Goal: Task Accomplishment & Management: Complete application form

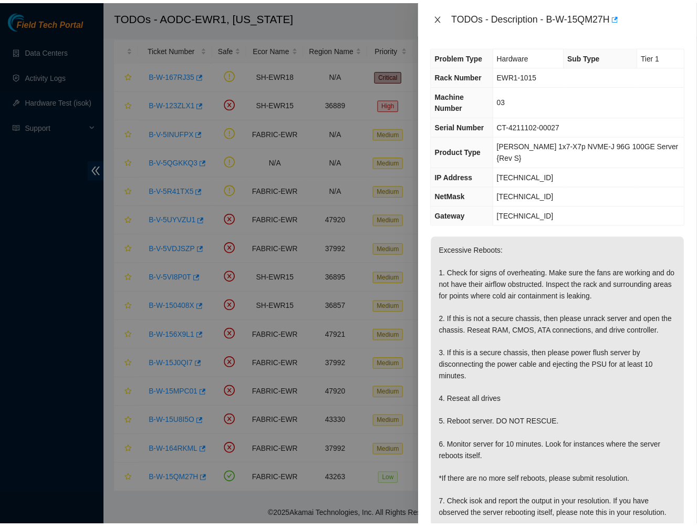
scroll to position [22, 0]
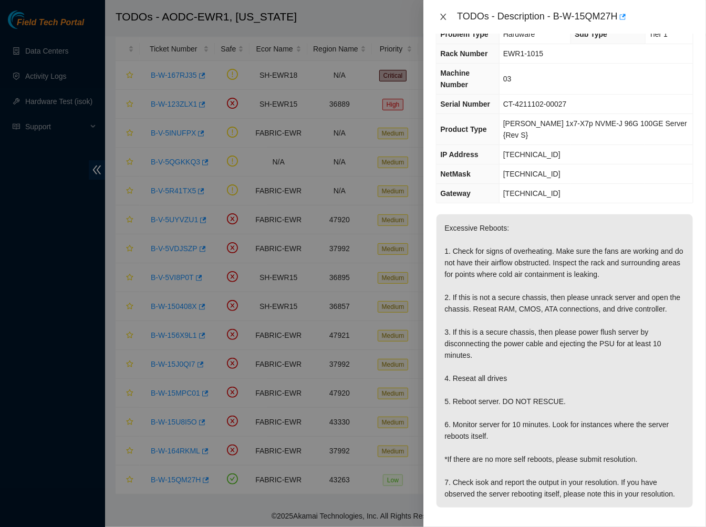
click at [442, 15] on icon "close" at bounding box center [444, 17] width 6 height 6
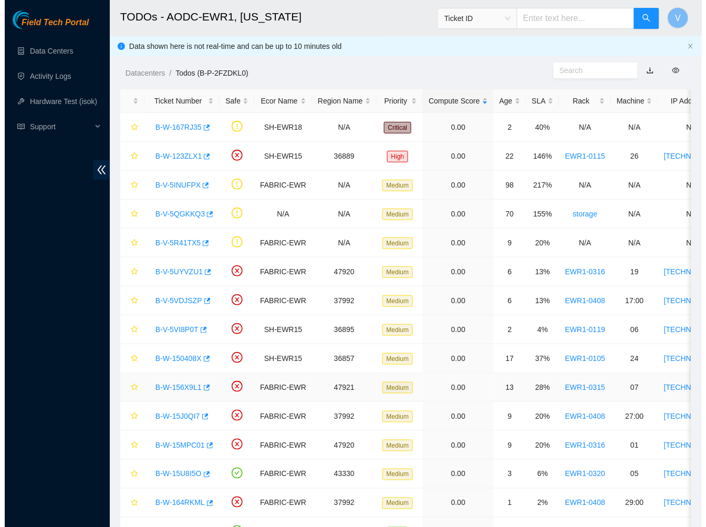
scroll to position [61, 0]
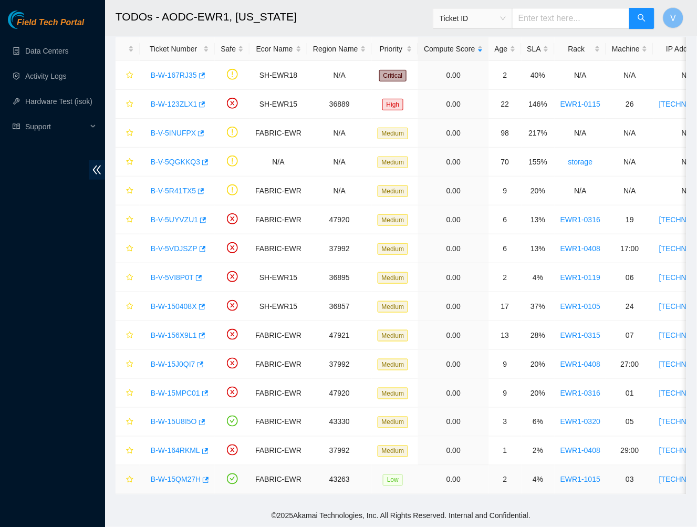
click at [163, 476] on link "B-W-15QM27H" at bounding box center [176, 480] width 50 height 8
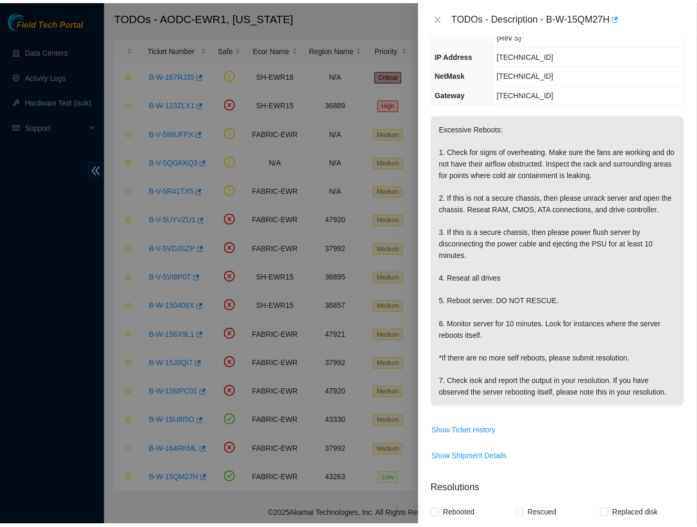
scroll to position [122, 0]
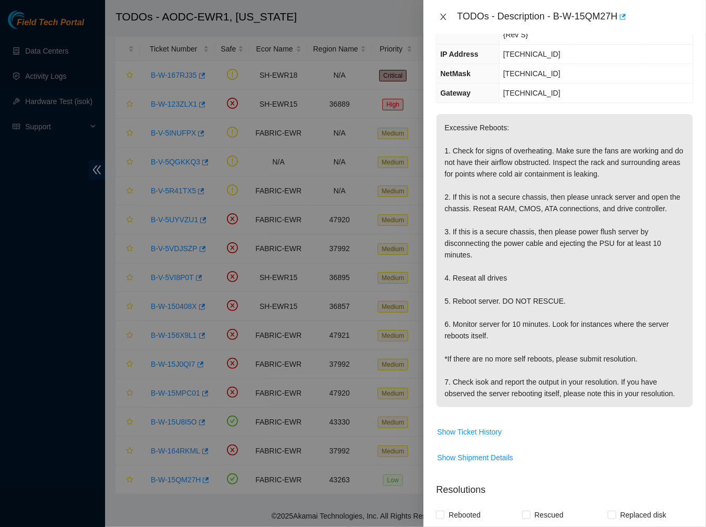
click at [447, 14] on icon "close" at bounding box center [444, 17] width 6 height 6
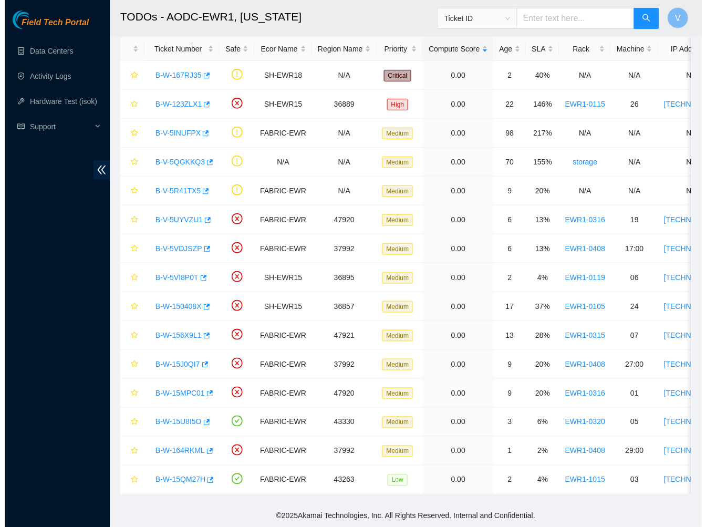
scroll to position [169, 0]
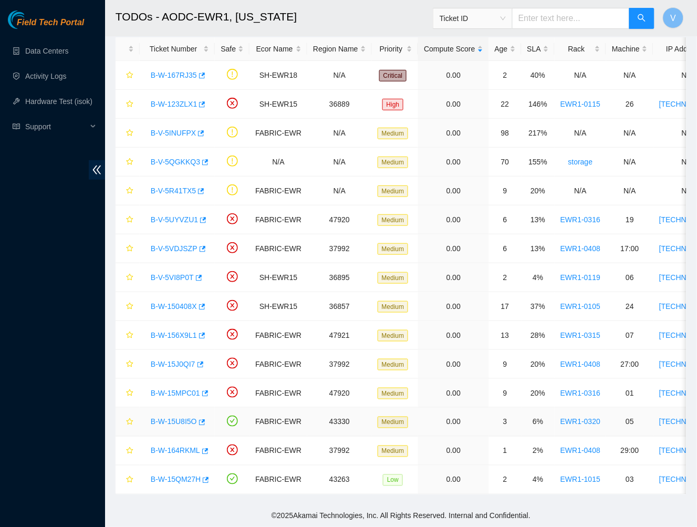
click at [175, 418] on link "B-W-15U8I5O" at bounding box center [174, 422] width 46 height 8
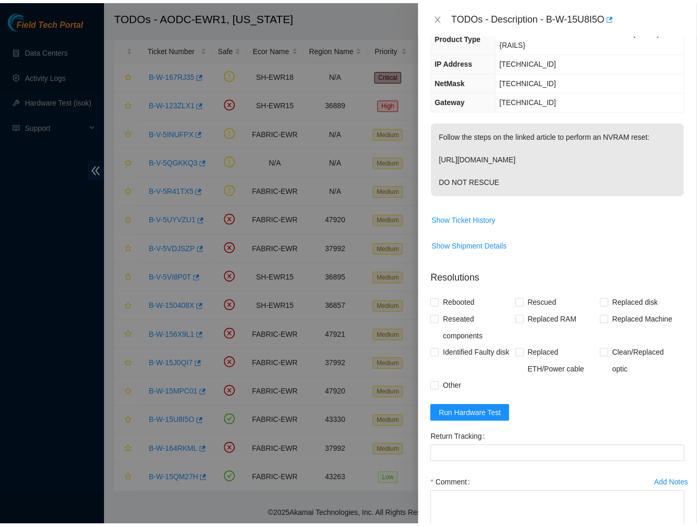
scroll to position [95, 0]
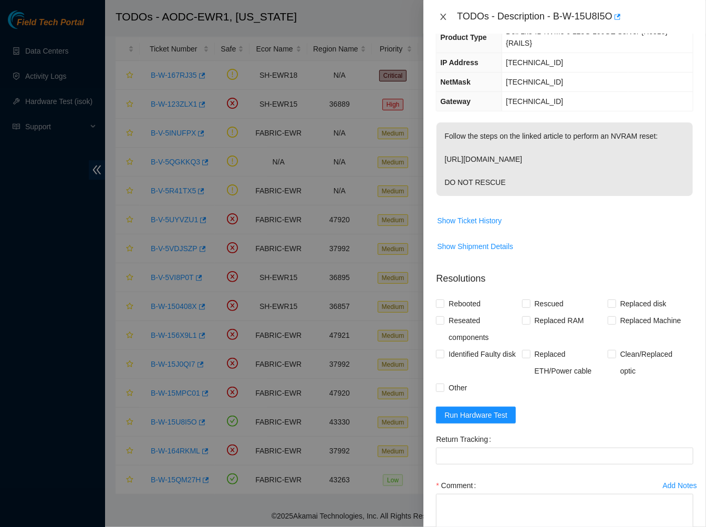
click at [444, 15] on icon "close" at bounding box center [443, 17] width 8 height 8
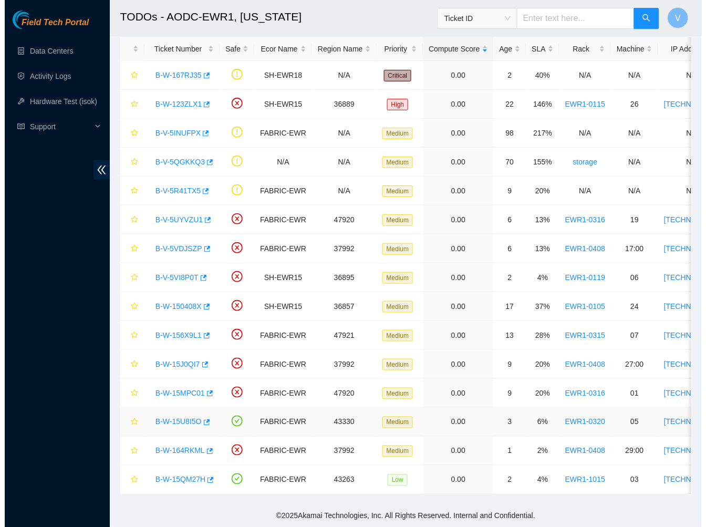
scroll to position [111, 0]
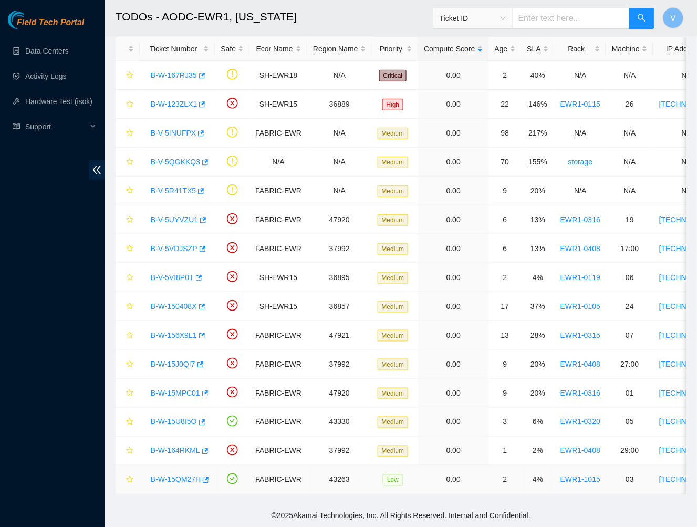
click at [179, 476] on link "B-W-15QM27H" at bounding box center [176, 480] width 50 height 8
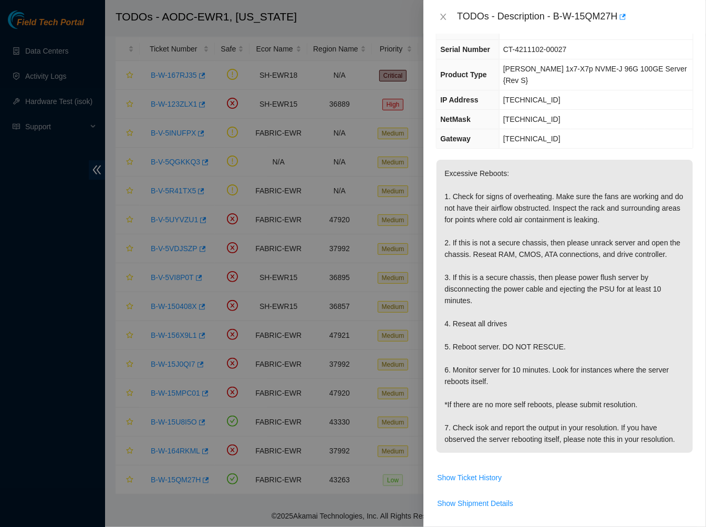
scroll to position [438, 0]
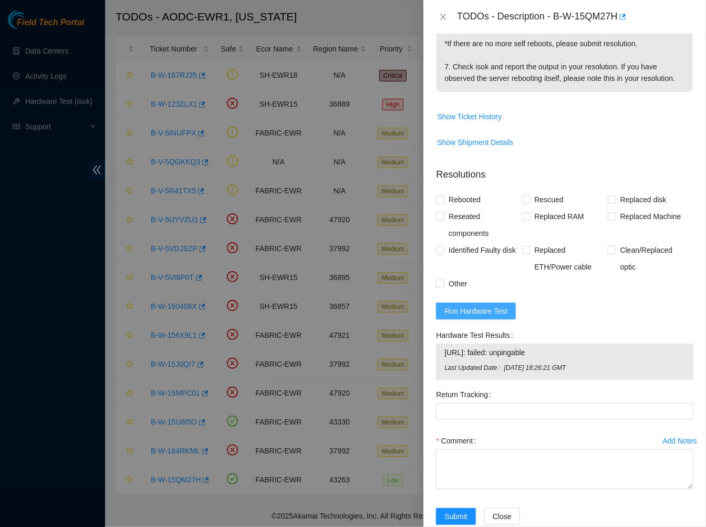
click at [486, 305] on span "Run Hardware Test" at bounding box center [476, 311] width 63 height 12
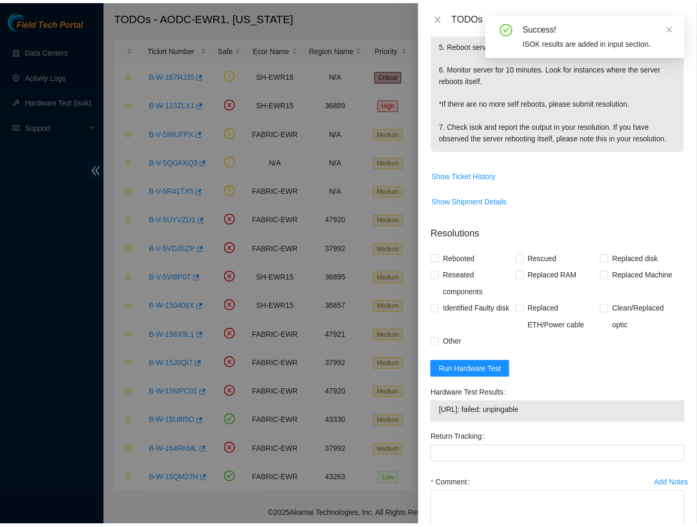
scroll to position [423, 0]
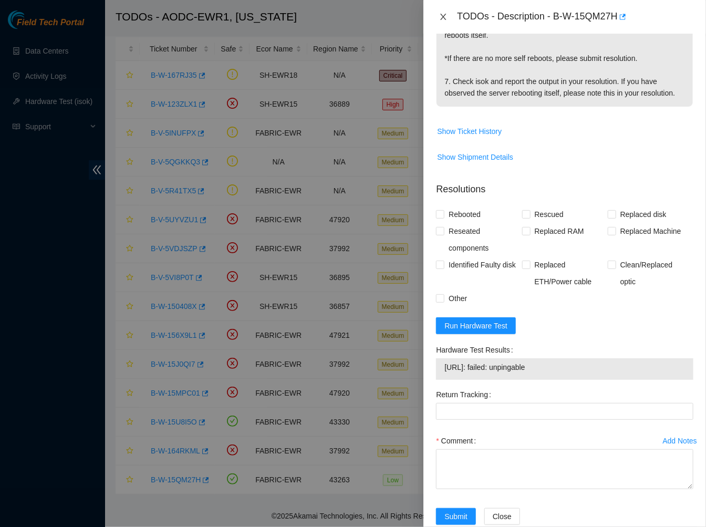
click at [442, 18] on icon "close" at bounding box center [443, 17] width 8 height 8
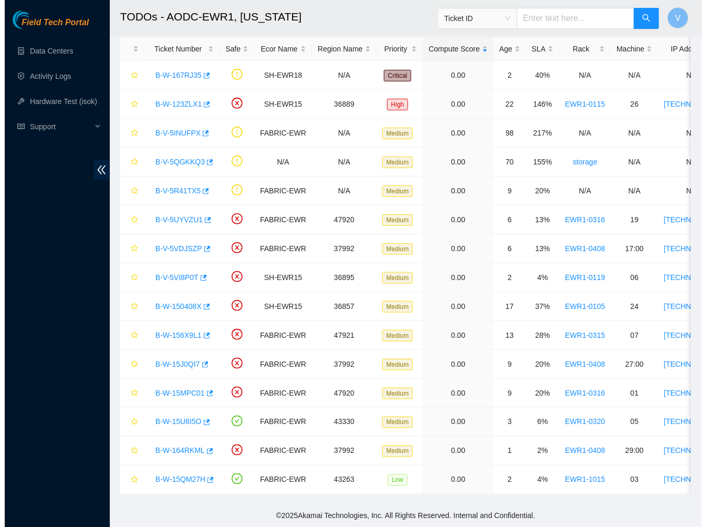
scroll to position [180, 0]
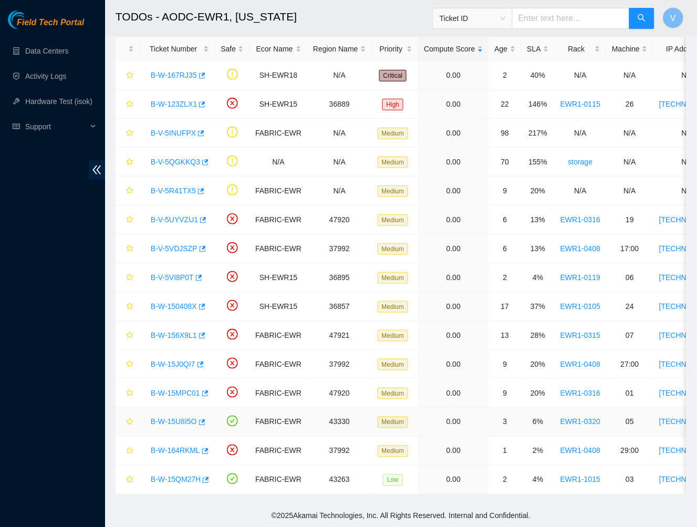
click at [170, 418] on link "B-W-15U8I5O" at bounding box center [174, 422] width 46 height 8
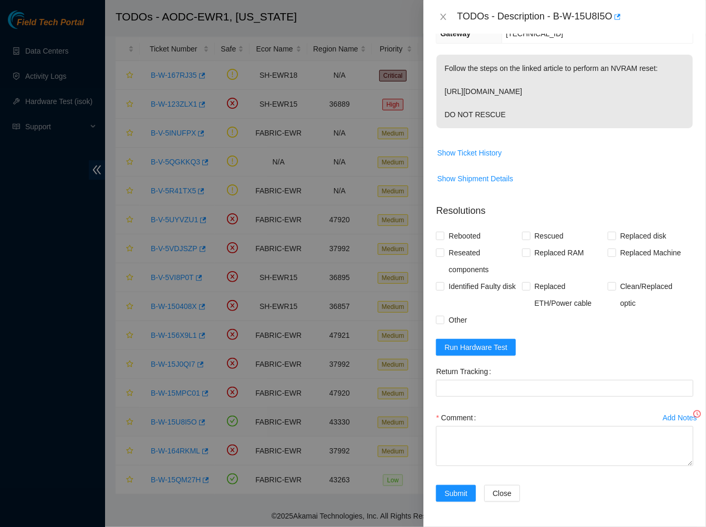
click at [170, 412] on div at bounding box center [353, 263] width 706 height 527
click at [477, 340] on button "Run Hardware Test" at bounding box center [476, 347] width 80 height 17
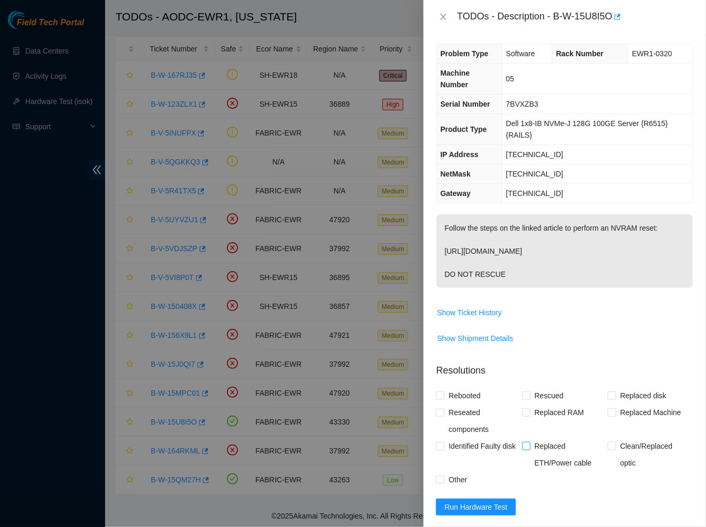
scroll to position [230, 0]
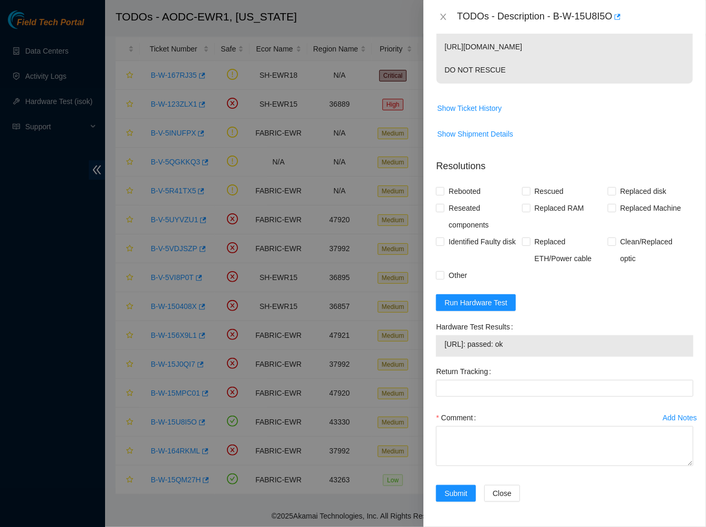
drag, startPoint x: 531, startPoint y: 343, endPoint x: 442, endPoint y: 345, distance: 89.4
click at [442, 345] on div "23.62.227.72: passed: ok" at bounding box center [565, 346] width 258 height 22
copy tbody "23.62.227.72: passed: ok"
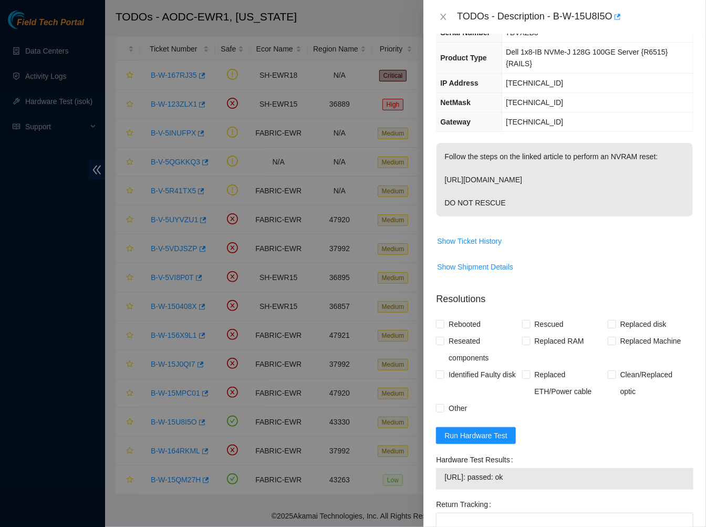
scroll to position [74, 0]
drag, startPoint x: 554, startPoint y: 16, endPoint x: 615, endPoint y: 28, distance: 62.2
click at [615, 28] on div "TODOs - Description - B-W-15U8I5O" at bounding box center [565, 17] width 283 height 34
copy div "B-W-15U8I5O"
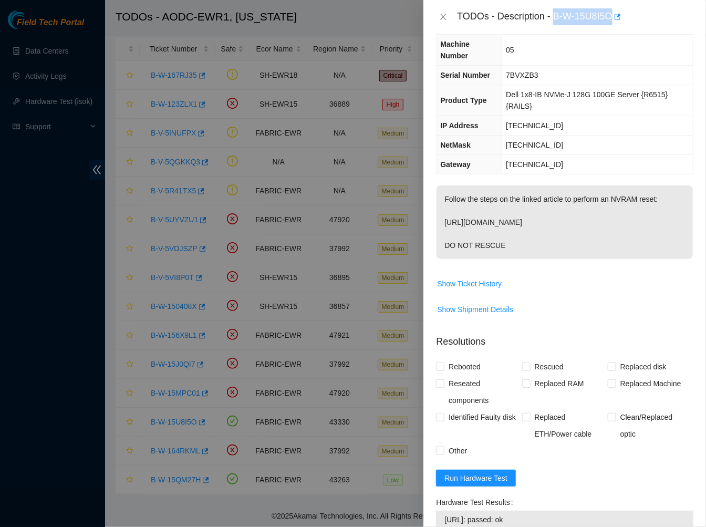
drag, startPoint x: 454, startPoint y: 246, endPoint x: 446, endPoint y: 227, distance: 21.0
click at [446, 227] on p "Follow the steps on the linked article to perform an NVRAM reset: https://ft-po…" at bounding box center [565, 223] width 256 height 74
copy p "https://ft-portal-docs.akamai.com/wiki/Perform_a_Dell_Icebridge_BIOS_memory_res…"
click at [561, 255] on p "Follow the steps on the linked article to perform an NVRAM reset: https://ft-po…" at bounding box center [565, 223] width 256 height 74
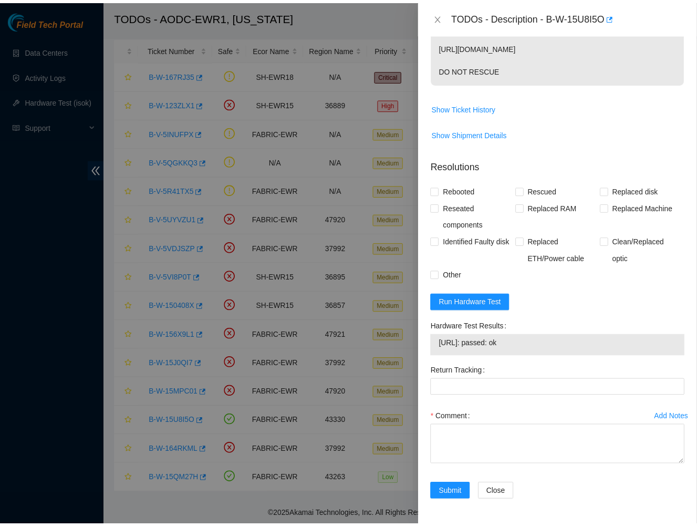
scroll to position [0, 0]
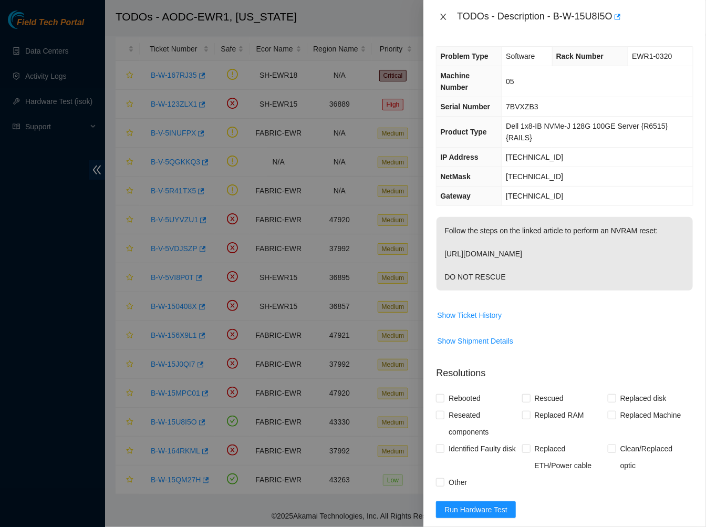
click at [443, 17] on icon "close" at bounding box center [443, 17] width 8 height 8
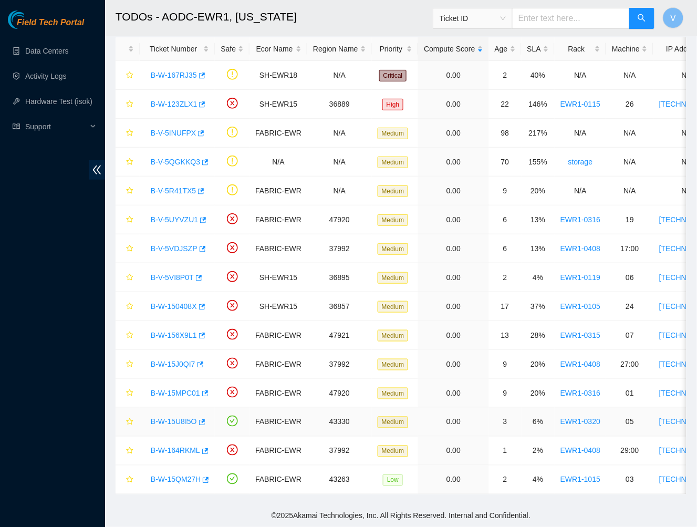
click at [176, 418] on link "B-W-15U8I5O" at bounding box center [174, 422] width 46 height 8
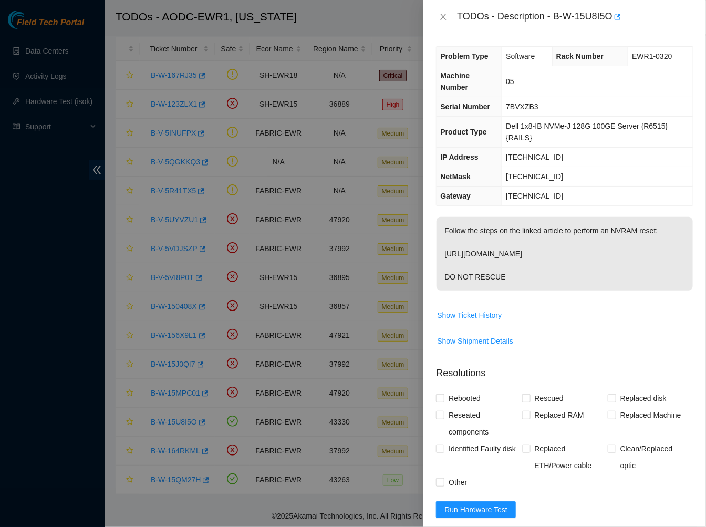
click at [595, 282] on p "Follow the steps on the linked article to perform an NVRAM reset: https://ft-po…" at bounding box center [565, 254] width 256 height 74
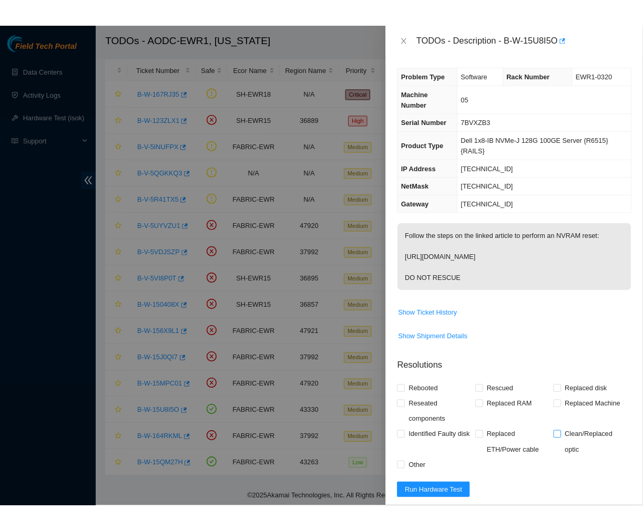
scroll to position [57, 0]
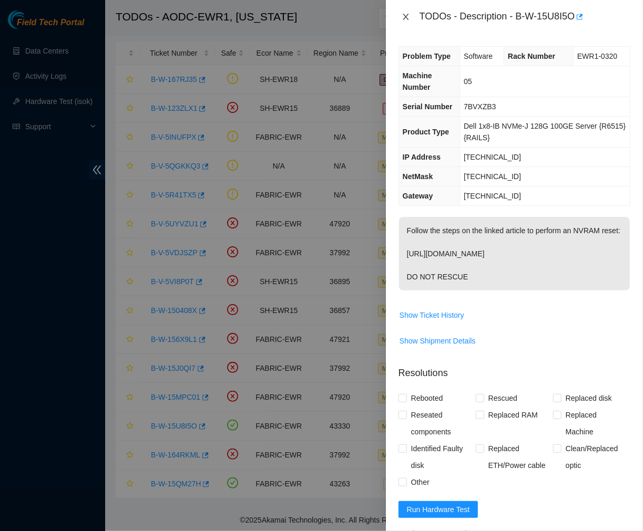
click at [405, 13] on icon "close" at bounding box center [406, 17] width 8 height 8
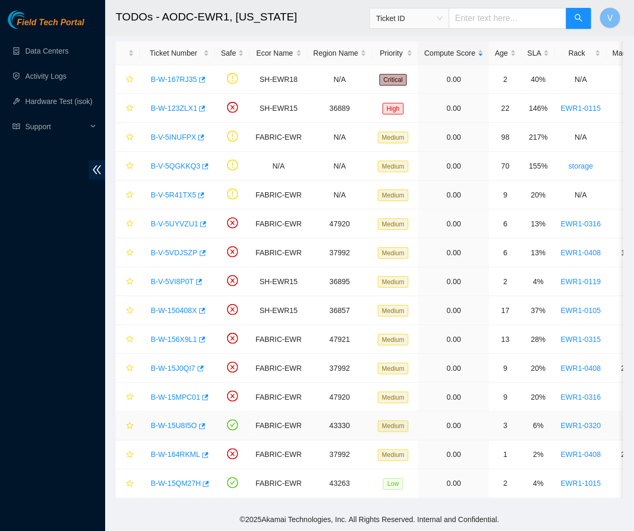
click at [176, 422] on link "B-W-15U8I5O" at bounding box center [174, 426] width 46 height 8
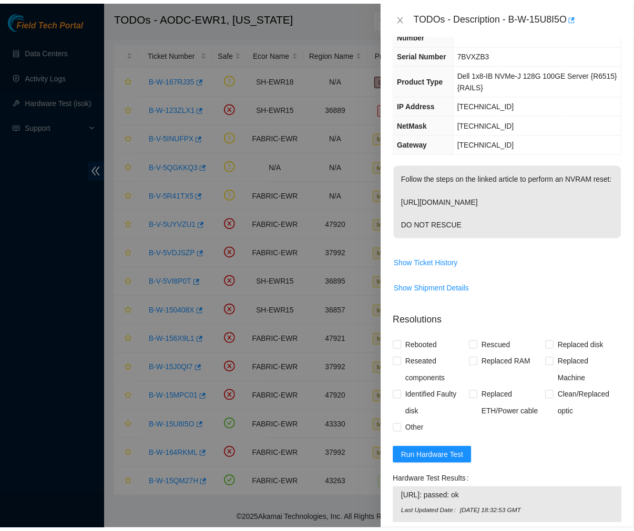
scroll to position [53, 0]
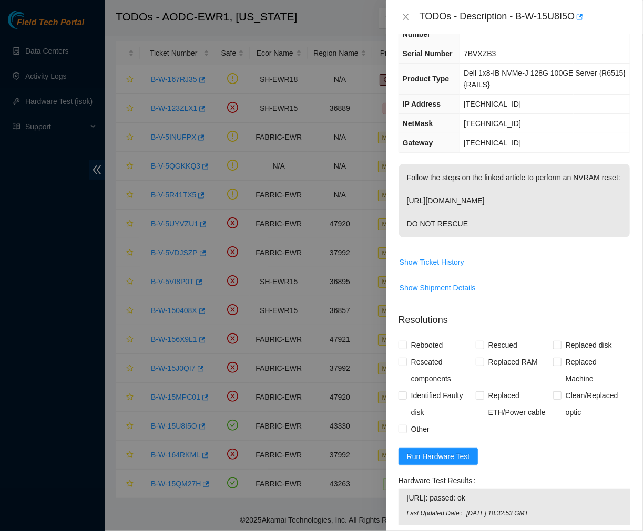
click at [399, 9] on div "TODOs - Description - B-W-15U8I5O" at bounding box center [514, 16] width 232 height 17
click at [409, 12] on button "Close" at bounding box center [405, 17] width 15 height 10
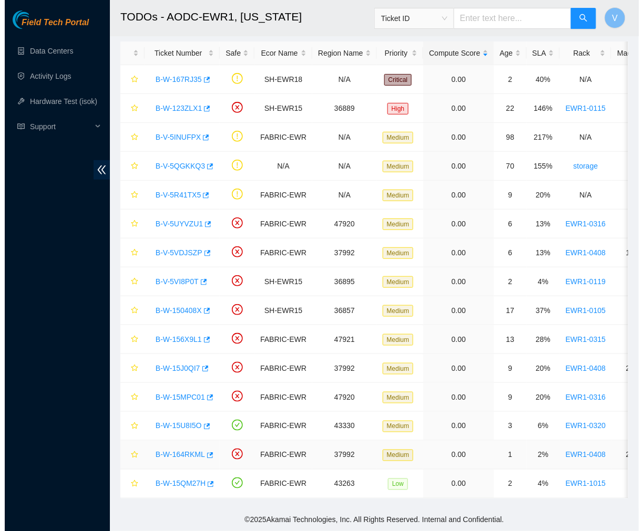
scroll to position [65, 0]
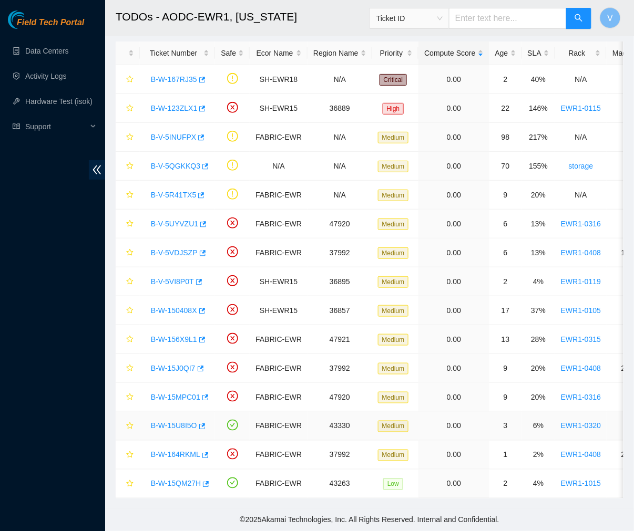
click at [186, 422] on link "B-W-15U8I5O" at bounding box center [174, 426] width 46 height 8
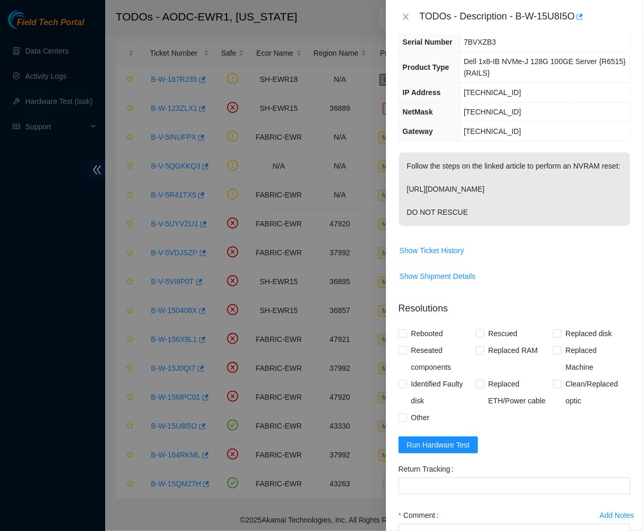
scroll to position [53, 0]
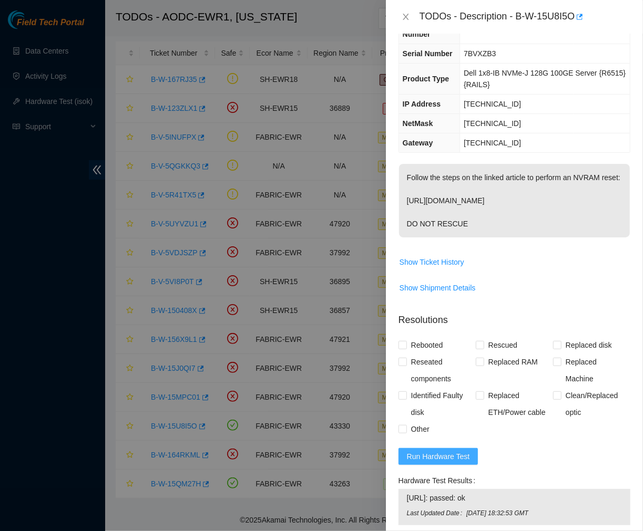
click at [425, 463] on span "Run Hardware Test" at bounding box center [438, 457] width 63 height 12
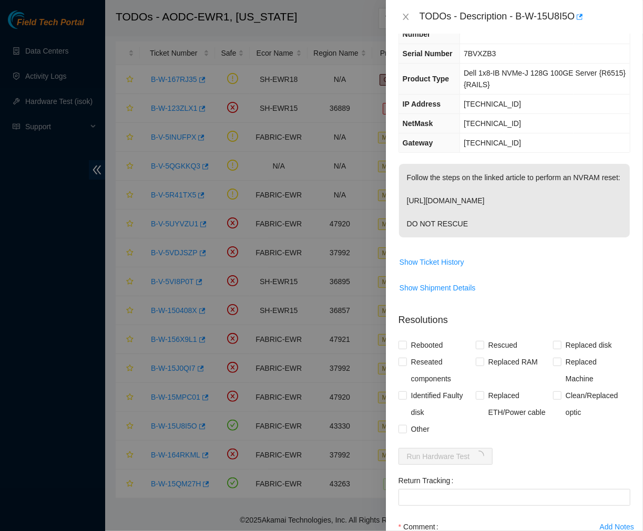
click at [540, 279] on td "Show Ticket History" at bounding box center [514, 266] width 232 height 26
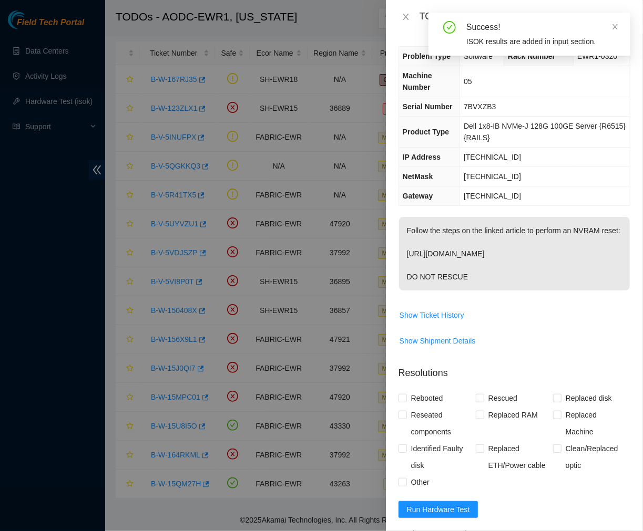
scroll to position [238, 0]
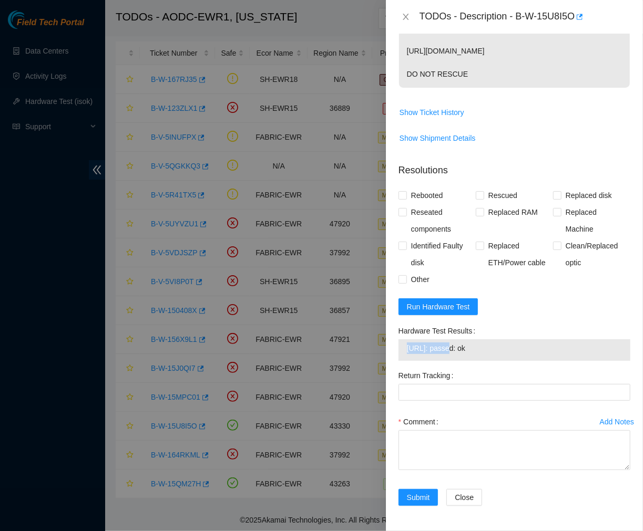
drag, startPoint x: 446, startPoint y: 346, endPoint x: 402, endPoint y: 347, distance: 44.2
click at [402, 347] on div "23.62.227.72: passed: ok" at bounding box center [514, 351] width 232 height 22
copy tbody "23.62.227.72"
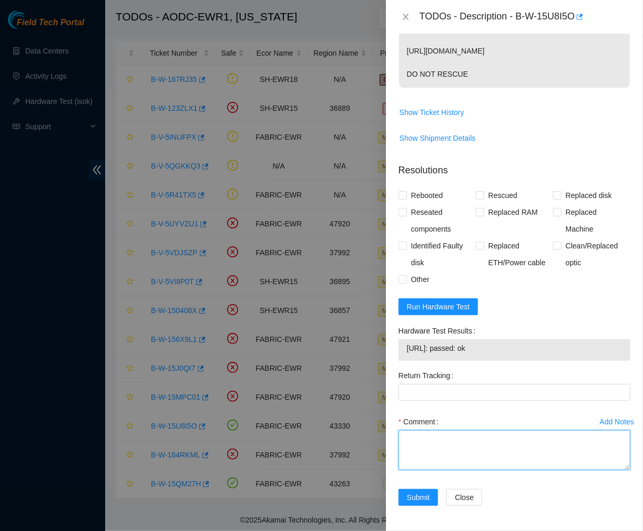
click at [416, 456] on textarea "Comment" at bounding box center [514, 450] width 232 height 40
paste textarea "Ticket #: B-W-15U8I5O - Ran hardware test: 23.62.227.72: passed: ok - Server se…"
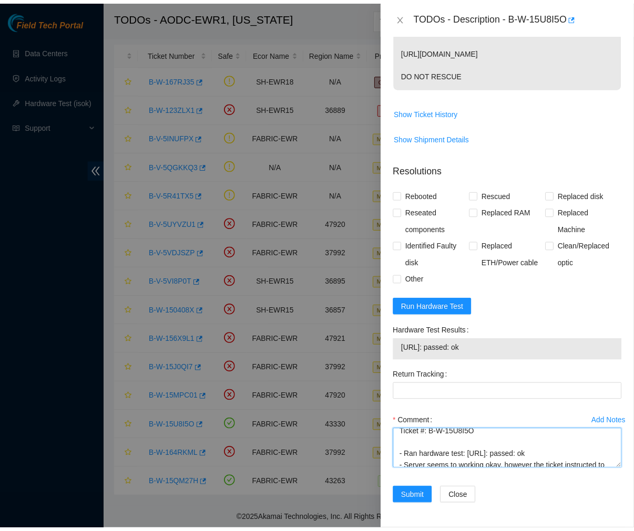
scroll to position [0, 0]
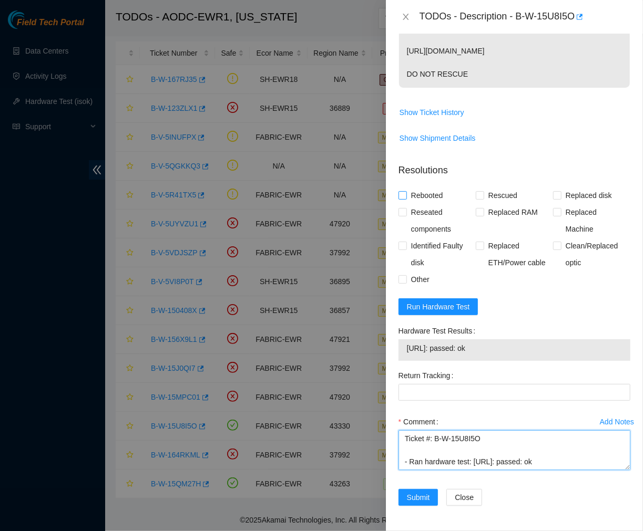
type textarea "Ticket #: B-W-15U8I5O - Ran hardware test: 23.62.227.72: passed: ok - Server se…"
click at [405, 193] on input "Rebooted" at bounding box center [401, 194] width 7 height 7
checkbox input "true"
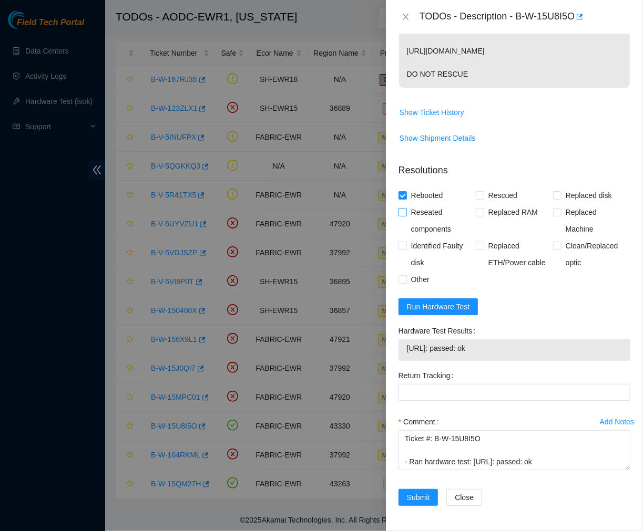
click at [401, 208] on input "Reseated components" at bounding box center [401, 211] width 7 height 7
checkbox input "true"
click at [404, 280] on input "Other" at bounding box center [401, 278] width 7 height 7
checkbox input "true"
click at [425, 493] on span "Submit" at bounding box center [418, 498] width 23 height 12
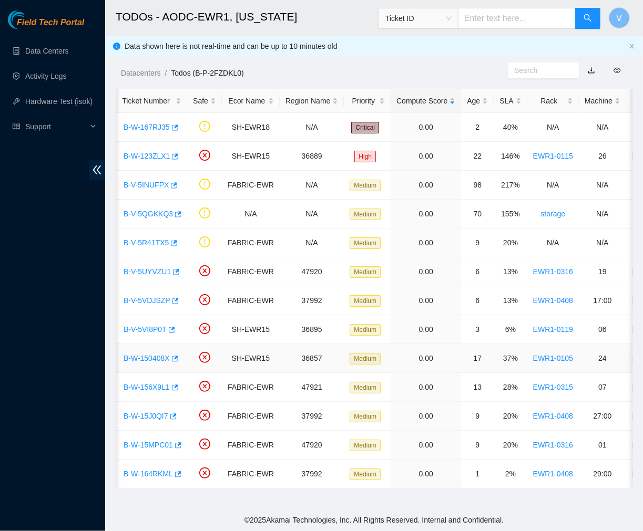
scroll to position [0, 40]
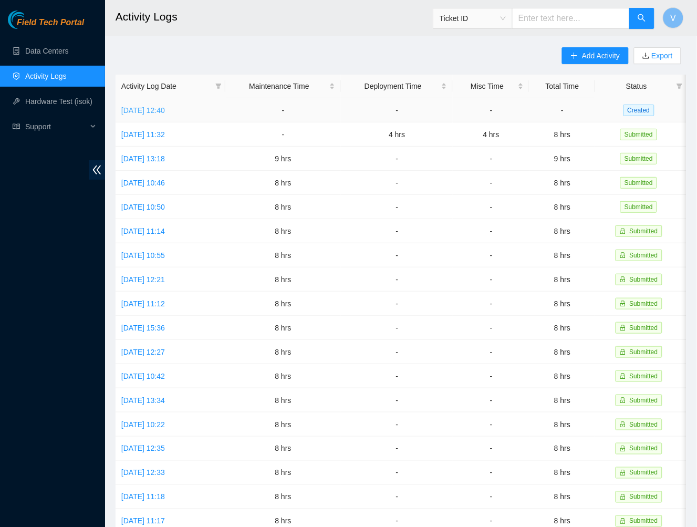
click at [165, 108] on link "Thu, 18 Sep 2025 12:40" at bounding box center [143, 110] width 44 height 8
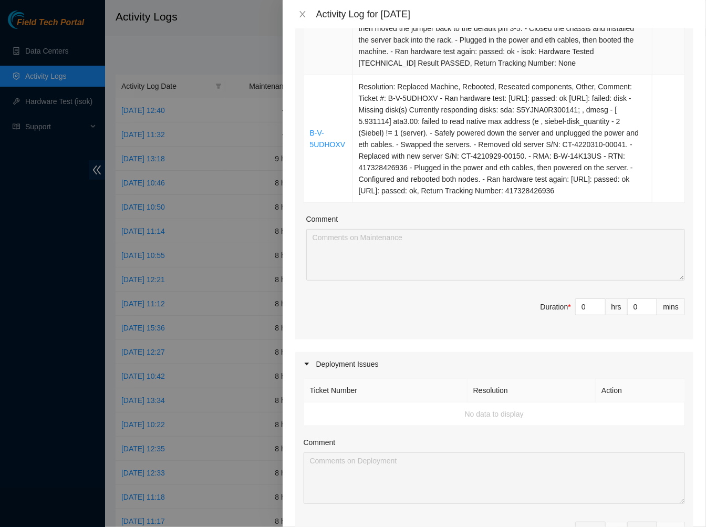
scroll to position [271, 0]
drag, startPoint x: 577, startPoint y: 306, endPoint x: 528, endPoint y: 312, distance: 48.7
click at [528, 312] on span "Duration * 0 hrs 0 mins" at bounding box center [495, 312] width 382 height 29
type input "8"
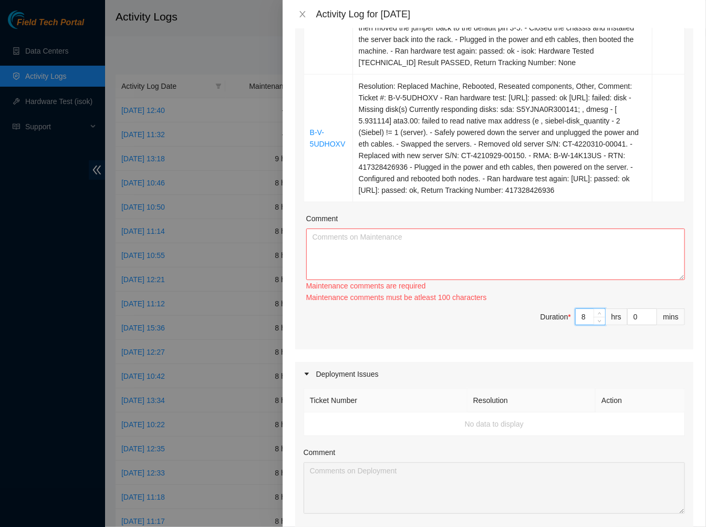
type input "8"
click at [427, 240] on textarea "Comment" at bounding box center [495, 255] width 379 height 52
paste textarea "Ticket #: B-V-5UDHOXV - Ran hardware test: 23.65.191.212: passed: ok 23.65.191.…"
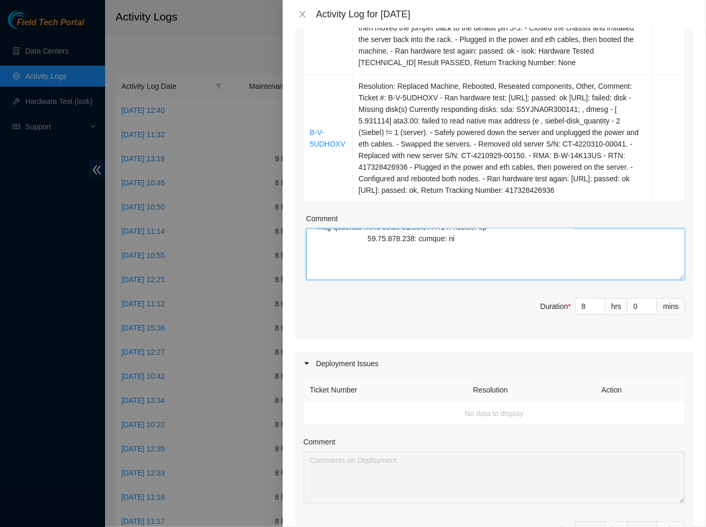
scroll to position [171, 0]
click at [351, 259] on textarea "Comment" at bounding box center [495, 255] width 379 height 52
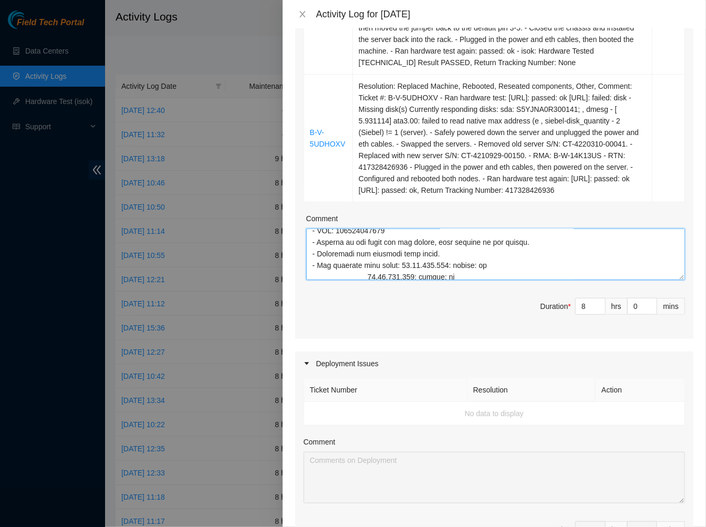
scroll to position [133, 0]
click at [368, 276] on textarea "Comment" at bounding box center [495, 255] width 379 height 52
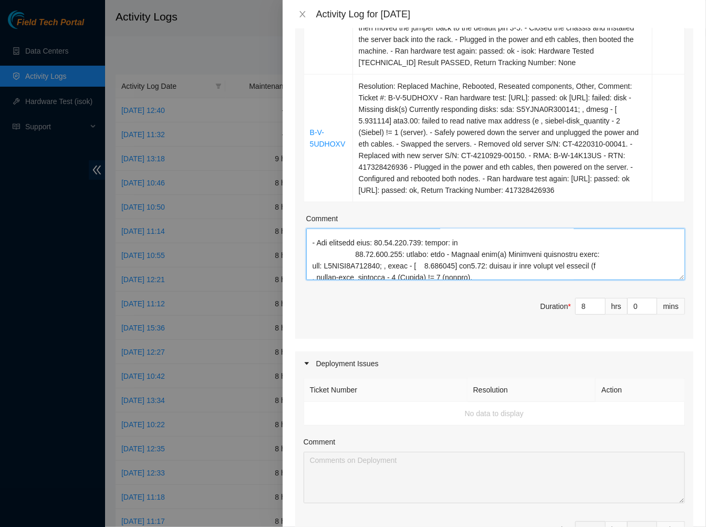
scroll to position [18, 0]
click at [354, 250] on textarea "Comment" at bounding box center [495, 255] width 379 height 52
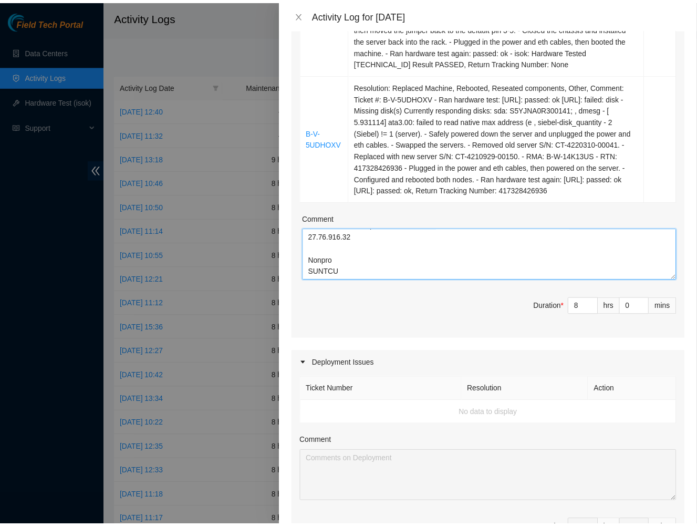
scroll to position [580, 0]
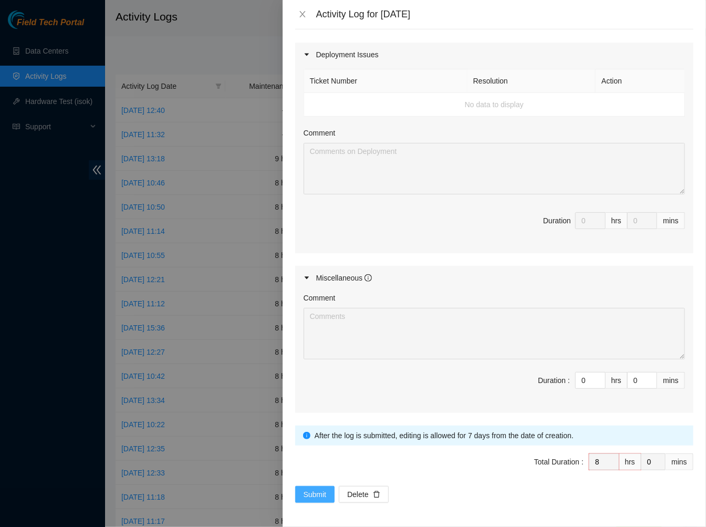
type textarea "Ticket #: B-V-5UDHOXV - Ran hardware test: 23.65.191.212: passed: ok 23.65.191.…"
click at [318, 495] on span "Submit" at bounding box center [315, 495] width 23 height 12
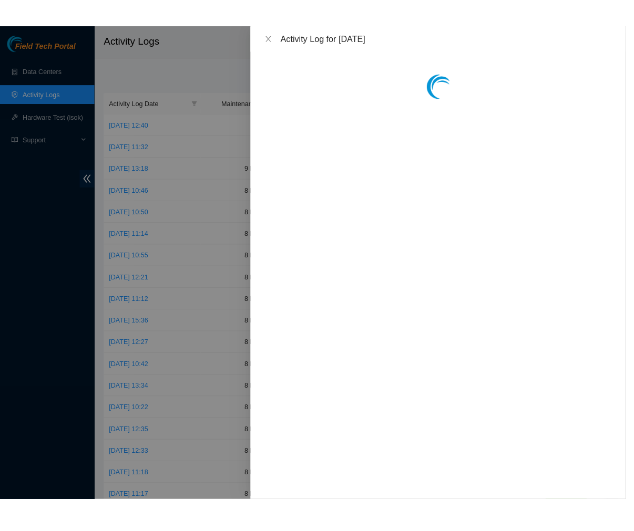
scroll to position [0, 0]
